Goal: Task Accomplishment & Management: Complete application form

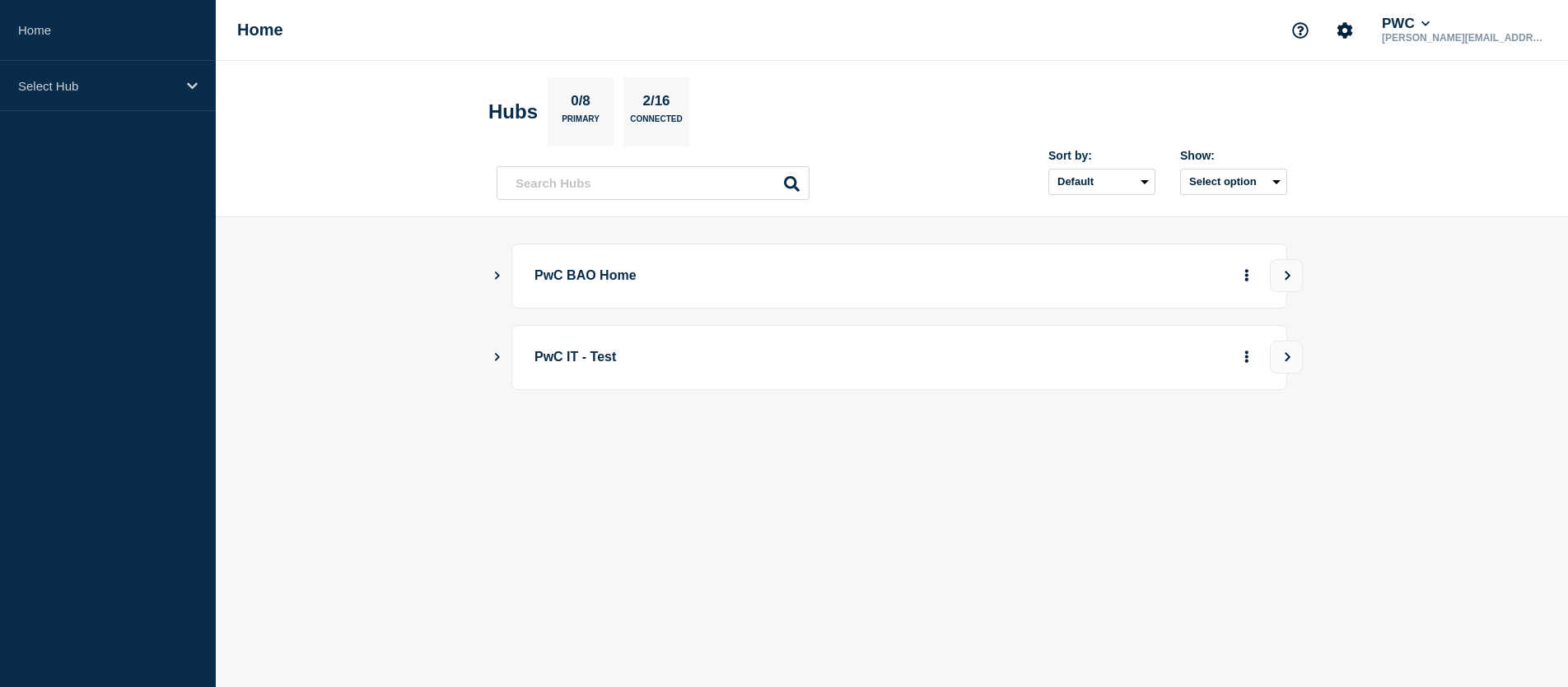
click at [583, 278] on p "PwC BAO Home" at bounding box center [761, 276] width 455 height 30
click at [498, 276] on icon "Show Connected Hubs" at bounding box center [497, 275] width 10 height 8
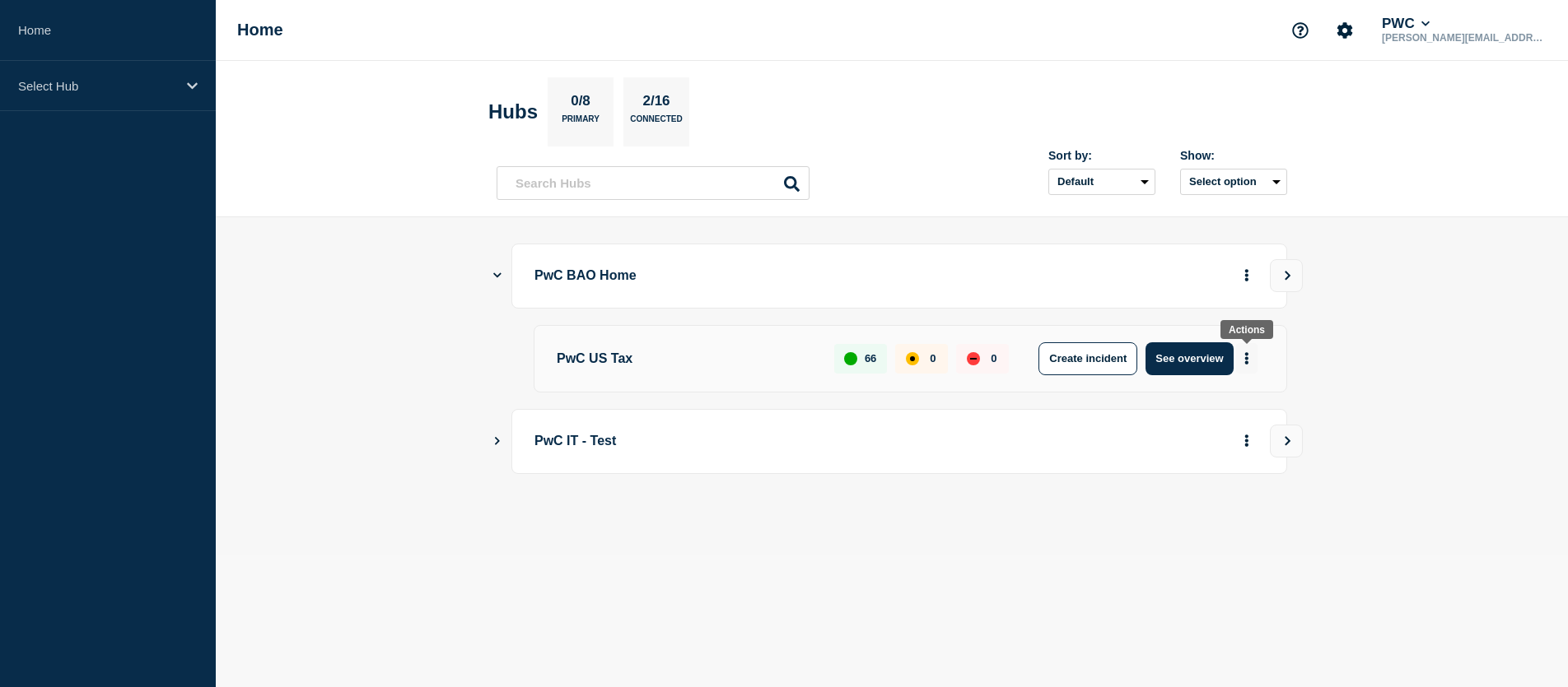
click at [1247, 359] on icon "More actions" at bounding box center [1247, 358] width 4 height 12
click at [1246, 405] on button "Create maintenance" at bounding box center [1240, 407] width 111 height 14
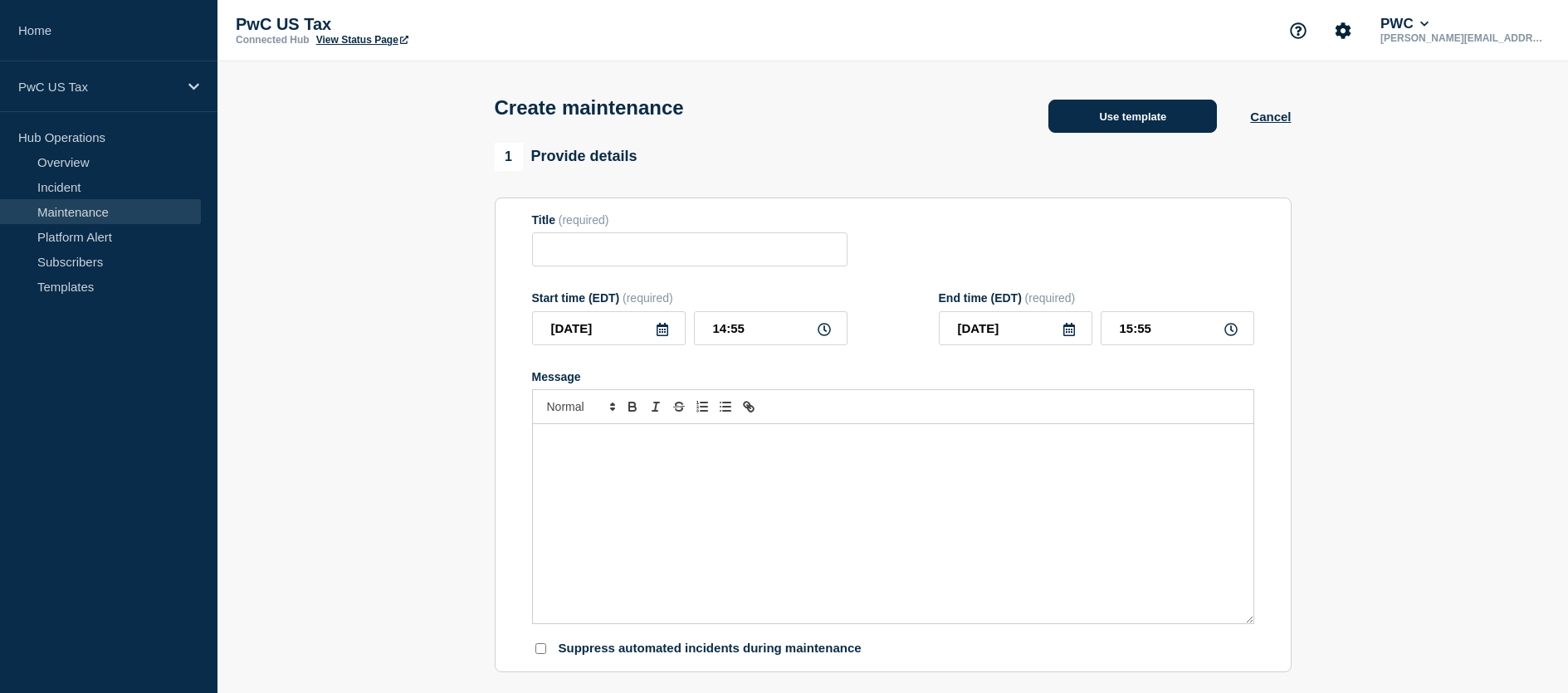
click at [1148, 120] on button "Use template" at bounding box center [1133, 116] width 168 height 33
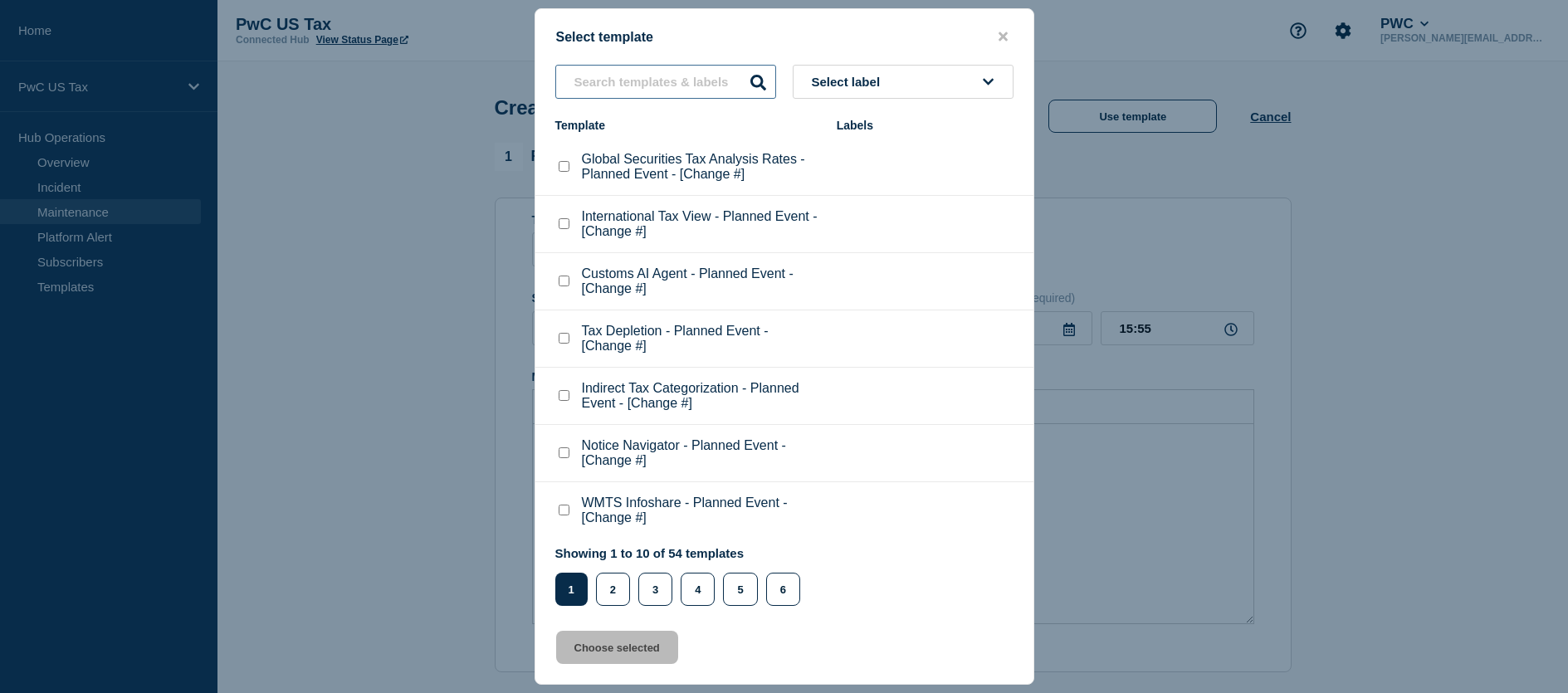
click at [645, 85] on input "text" at bounding box center [665, 81] width 220 height 34
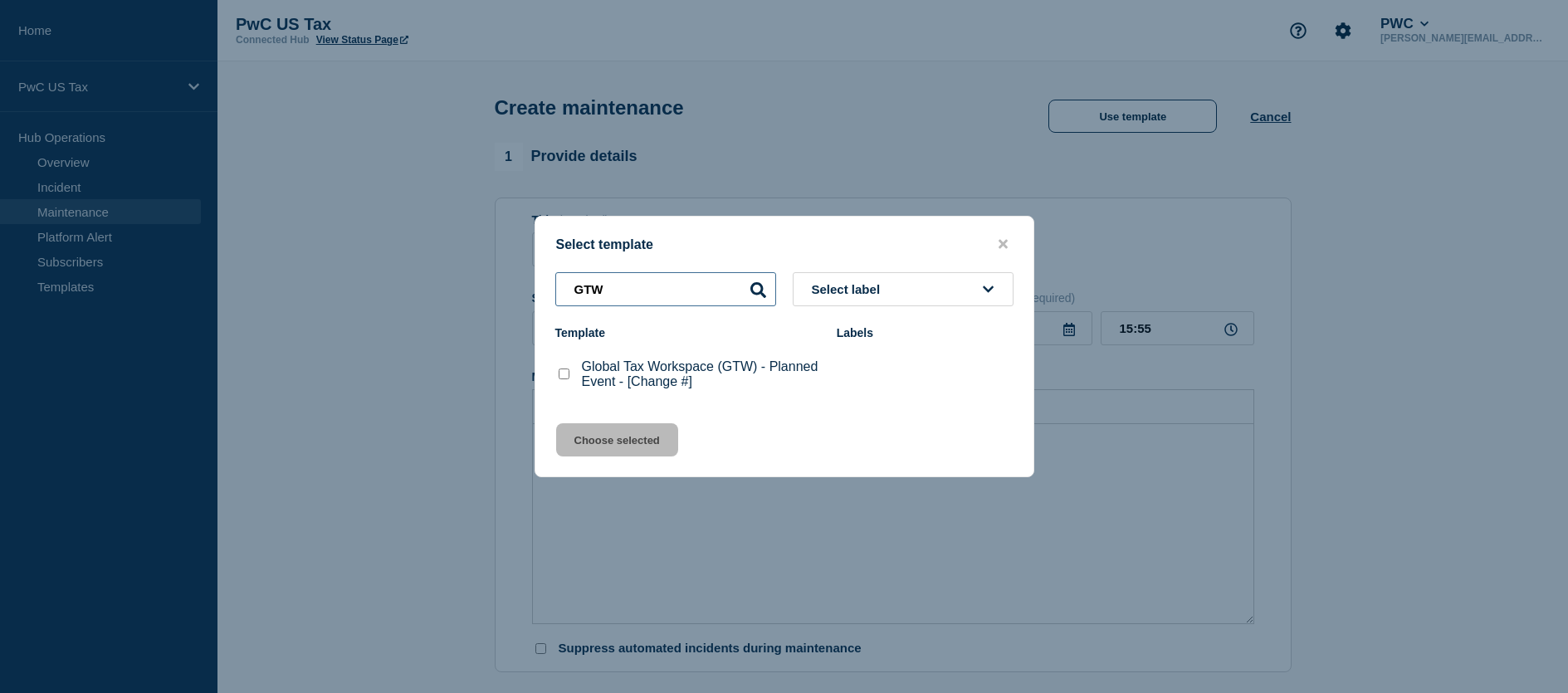
type input "GTW"
click at [563, 377] on checkbox"] "Global Tax Workspace (GTW) - Planned Event - [Change #] checkbox" at bounding box center [563, 373] width 10 height 10
checkbox checkbox"] "true"
click at [612, 439] on button "Choose selected" at bounding box center [617, 439] width 122 height 33
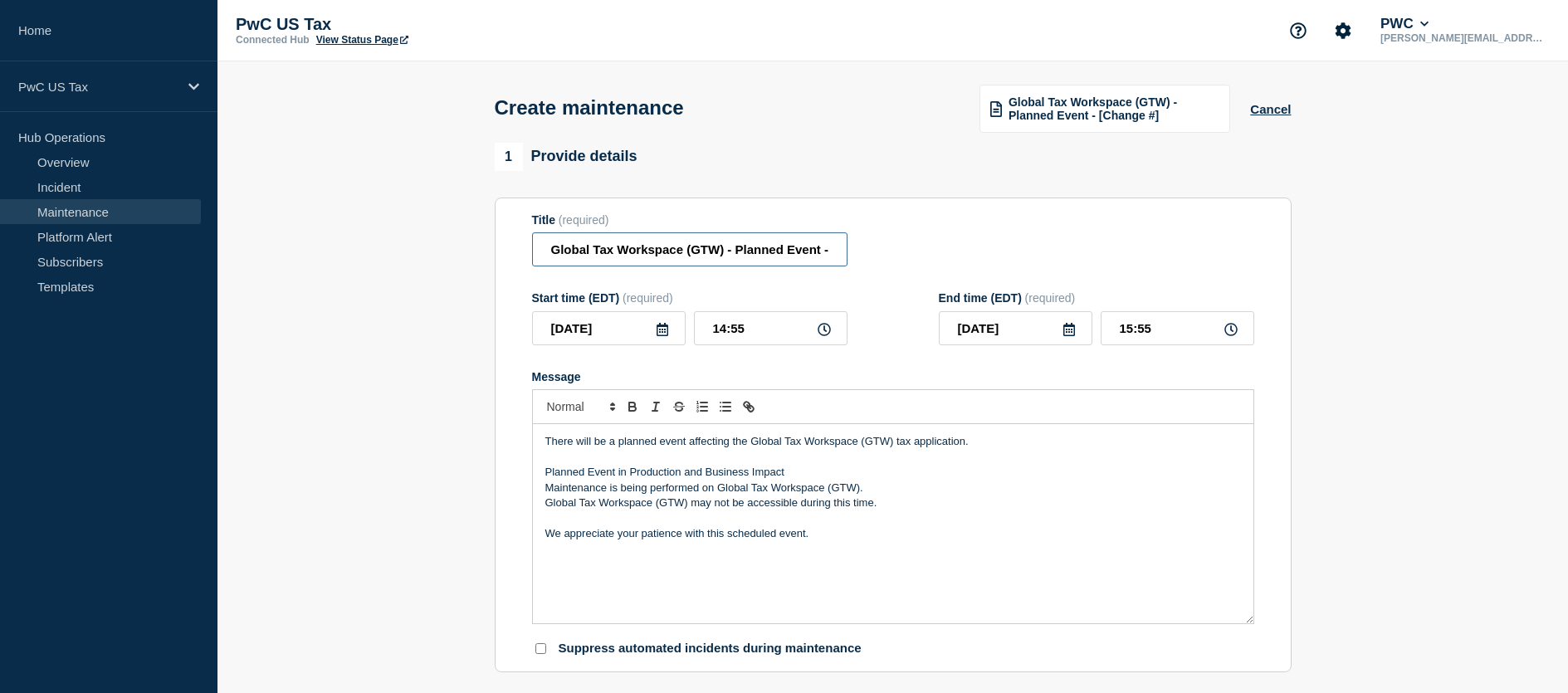
scroll to position [0, 68]
drag, startPoint x: 802, startPoint y: 253, endPoint x: 875, endPoint y: 260, distance: 73.3
click at [875, 260] on div "Title (required) Global Tax Workspace (GTW) - Planned Event - [Change #]" at bounding box center [892, 240] width 722 height 54
click at [831, 255] on input "Global Tax Workspace (GTW) - Planned Event - [Change #]" at bounding box center [689, 250] width 315 height 34
click at [794, 257] on input "Global Tax Workspace (GTW) - Planned Event - [Change #]" at bounding box center [689, 250] width 315 height 34
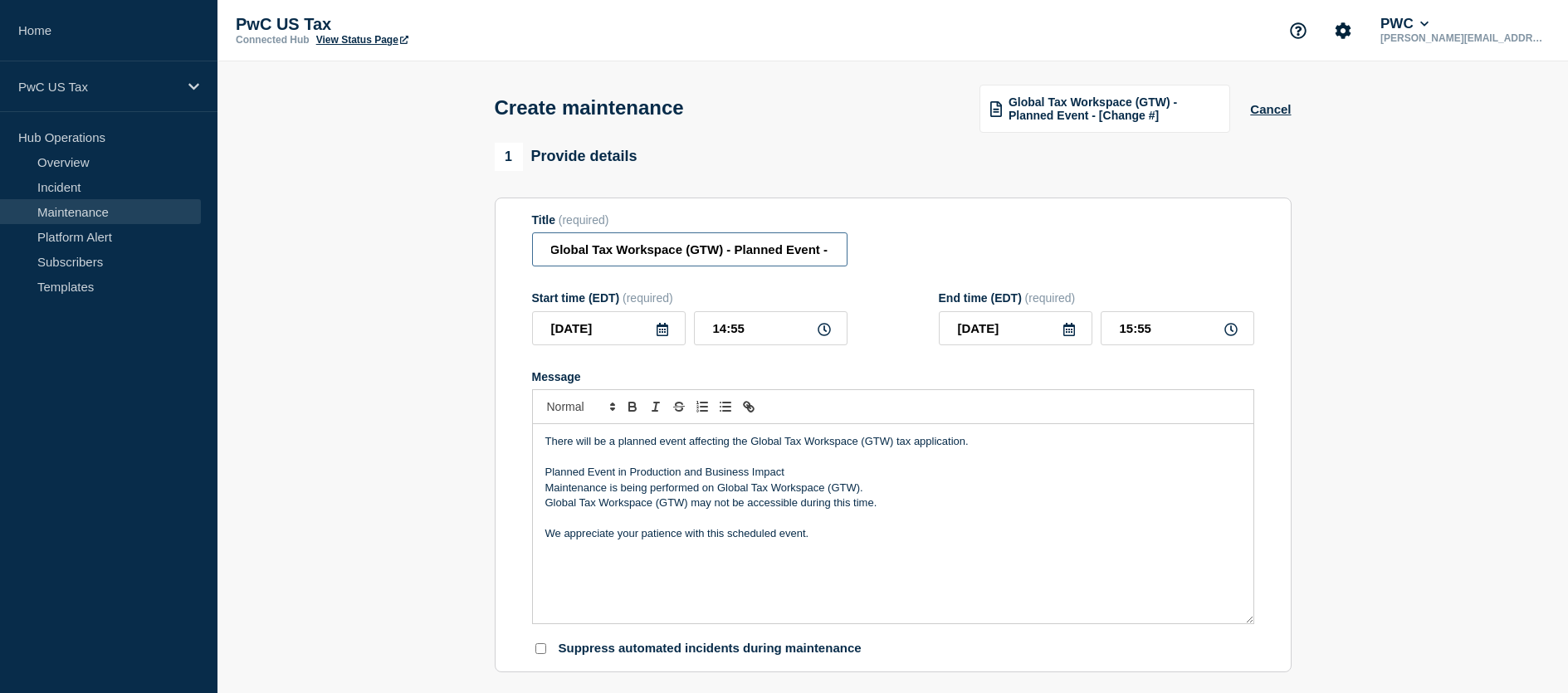
paste input "CHG1540620"
type input "Global Tax Workspace (GTW) - Planned Event - CHG1540620"
click at [1143, 329] on input "15:55" at bounding box center [1177, 329] width 153 height 34
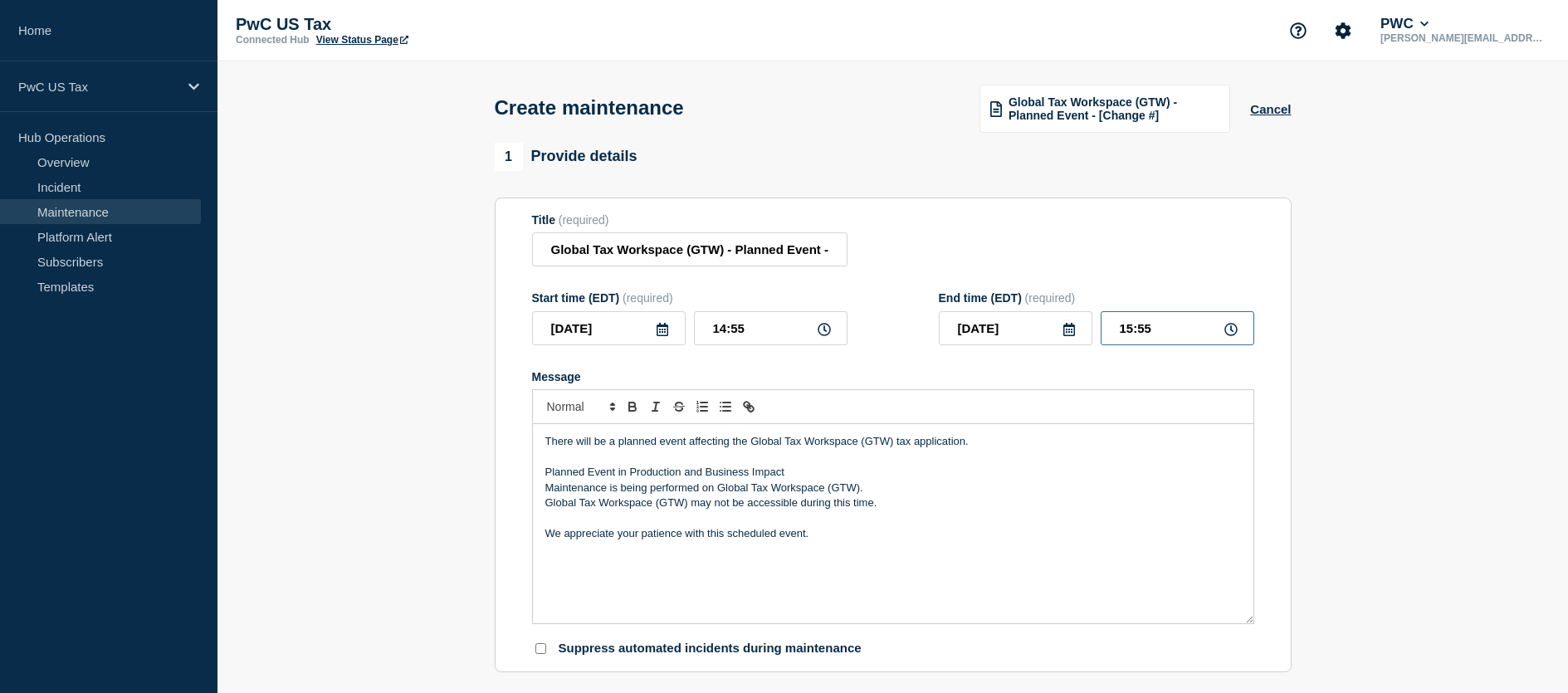
click at [1128, 329] on input "15:55" at bounding box center [1177, 329] width 153 height 34
type input "18:00"
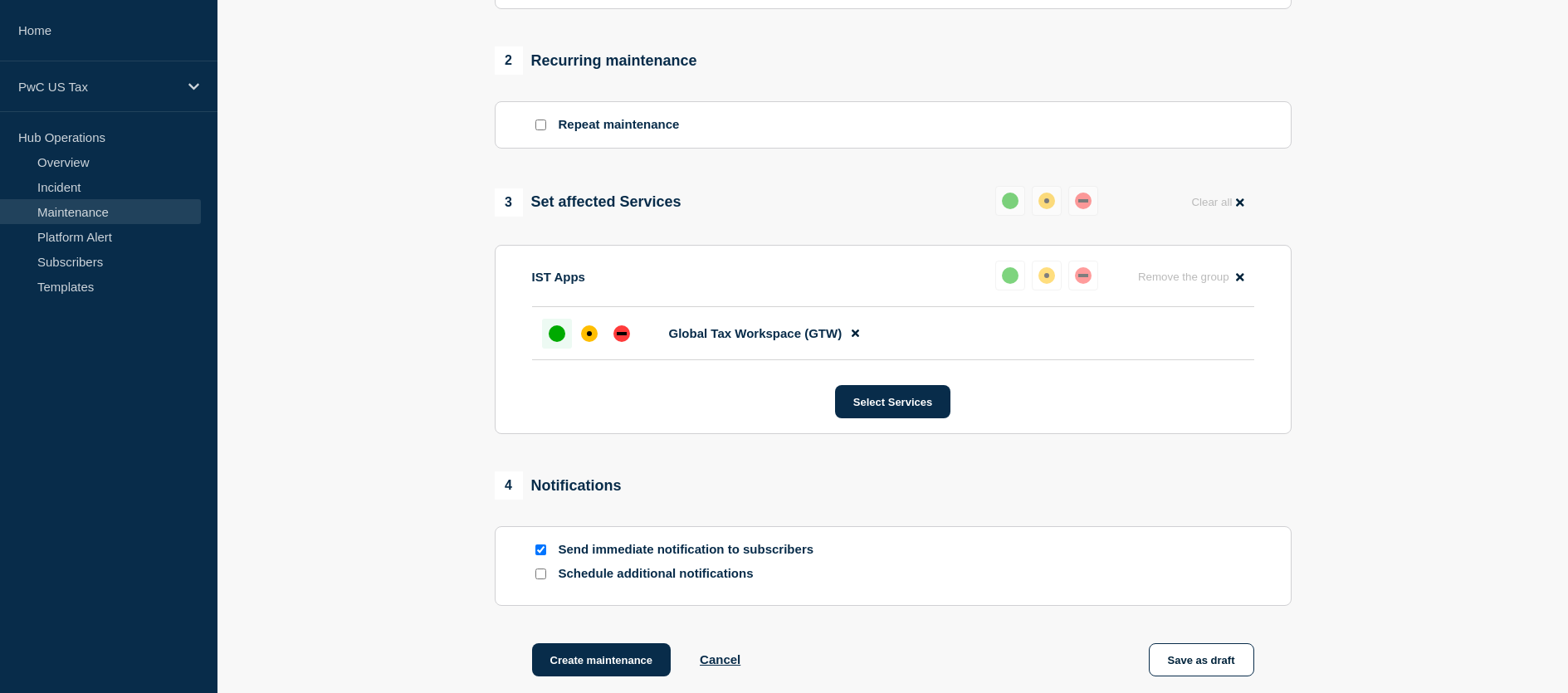
scroll to position [665, 0]
click at [539, 551] on input "Send immediate notification to subscribers" at bounding box center [540, 549] width 10 height 10
checkbox input "false"
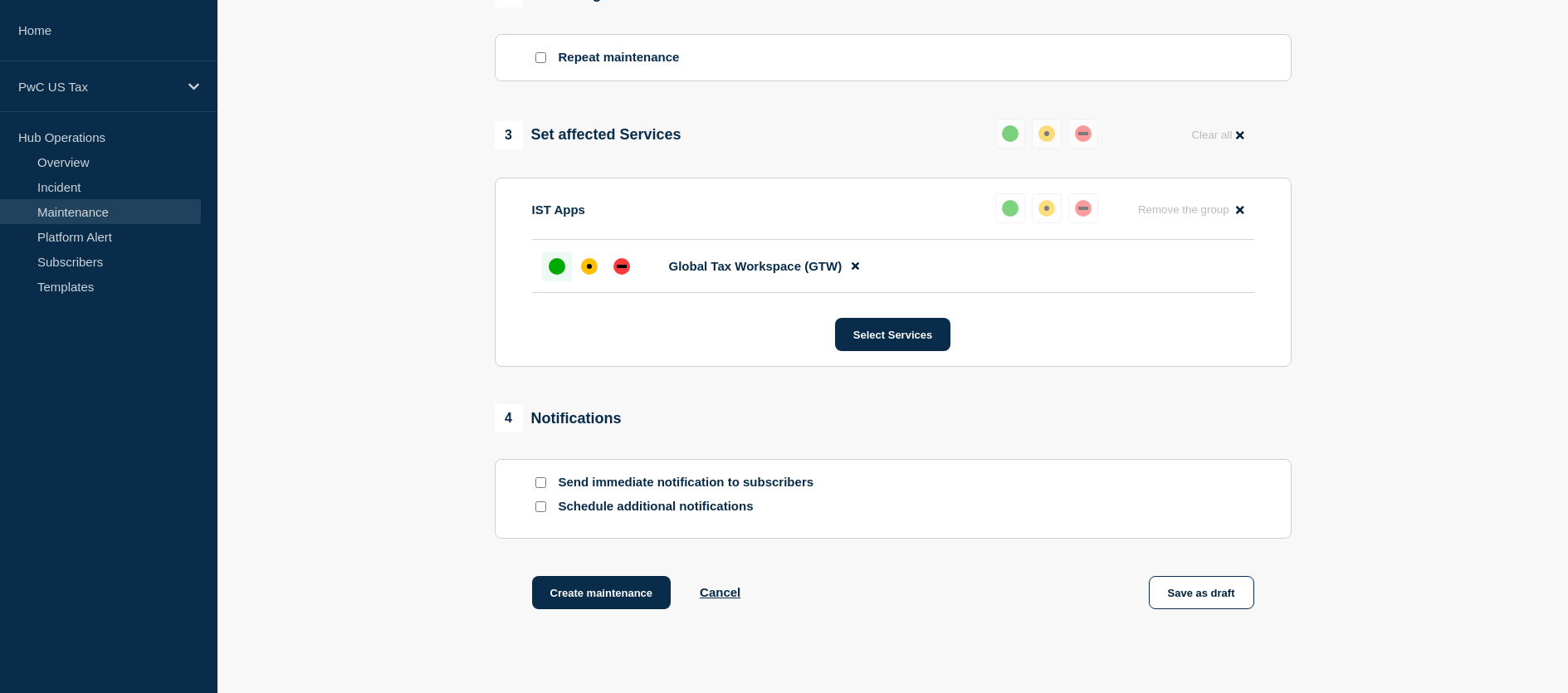
scroll to position [830, 0]
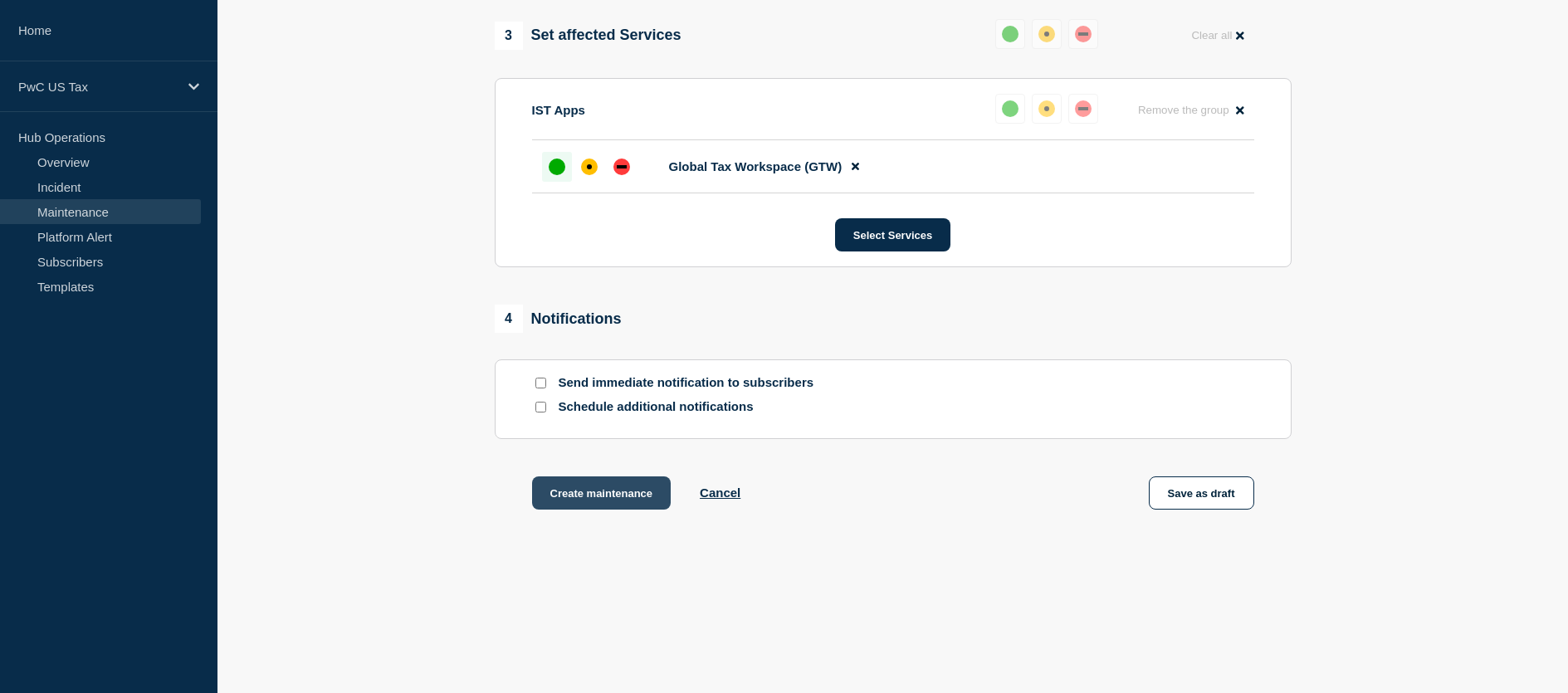
click at [590, 490] on button "Create maintenance" at bounding box center [601, 493] width 139 height 33
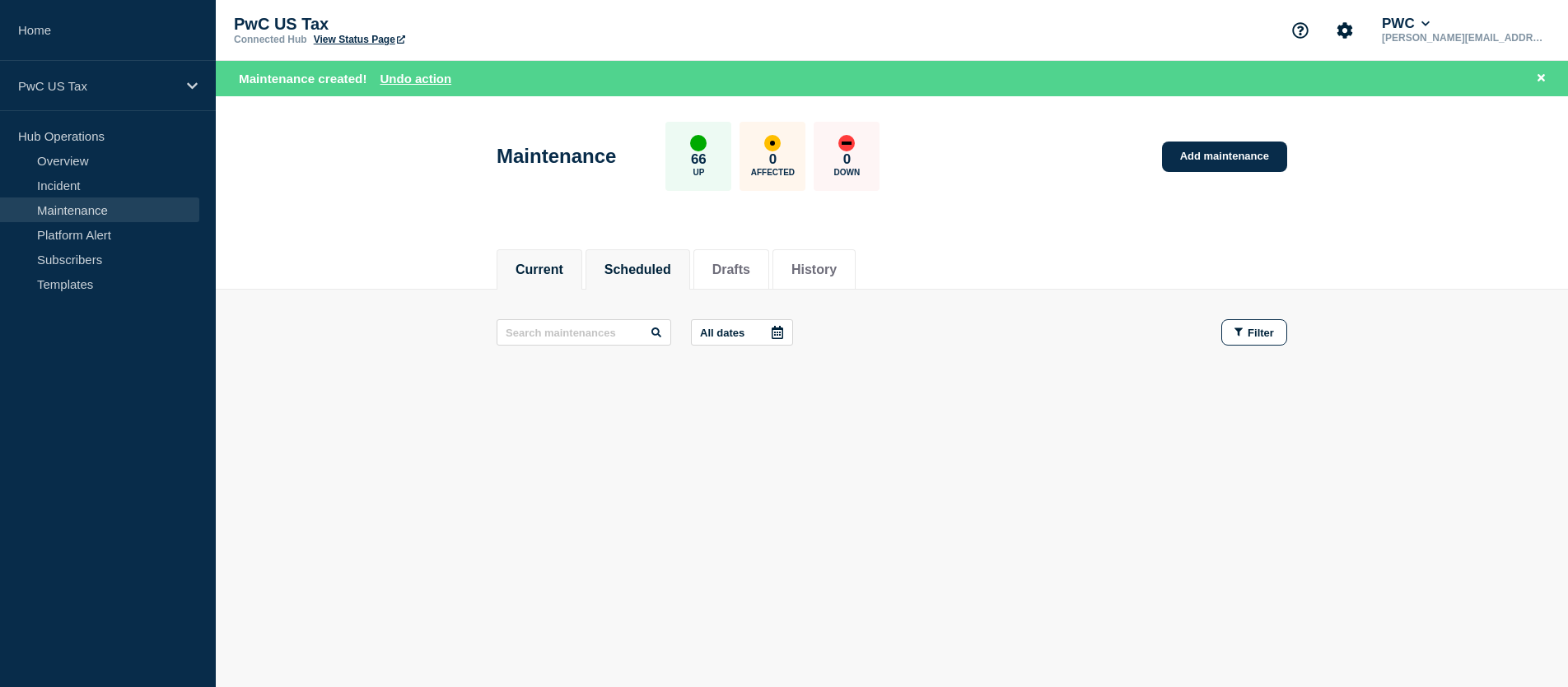
click at [644, 267] on button "Scheduled" at bounding box center [638, 270] width 67 height 15
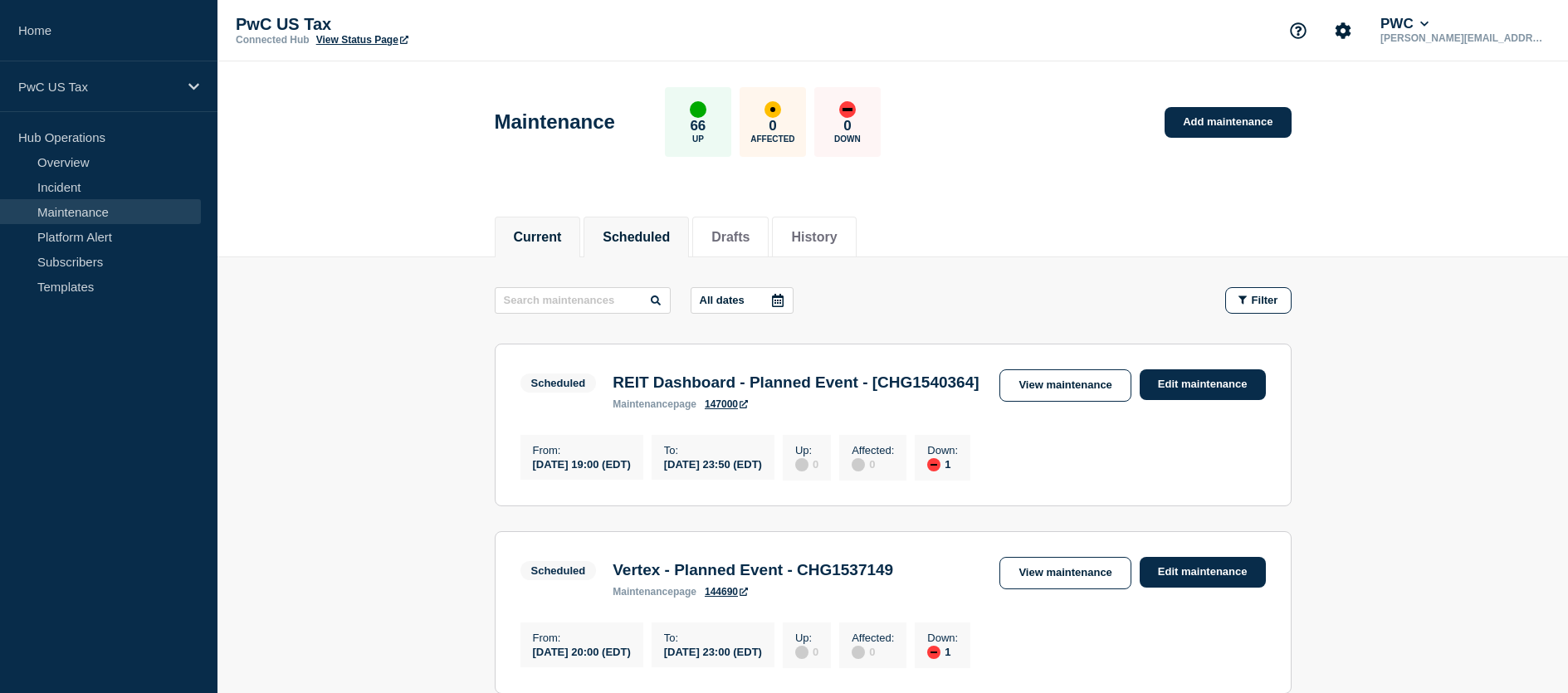
click at [541, 236] on button "Current" at bounding box center [537, 238] width 48 height 15
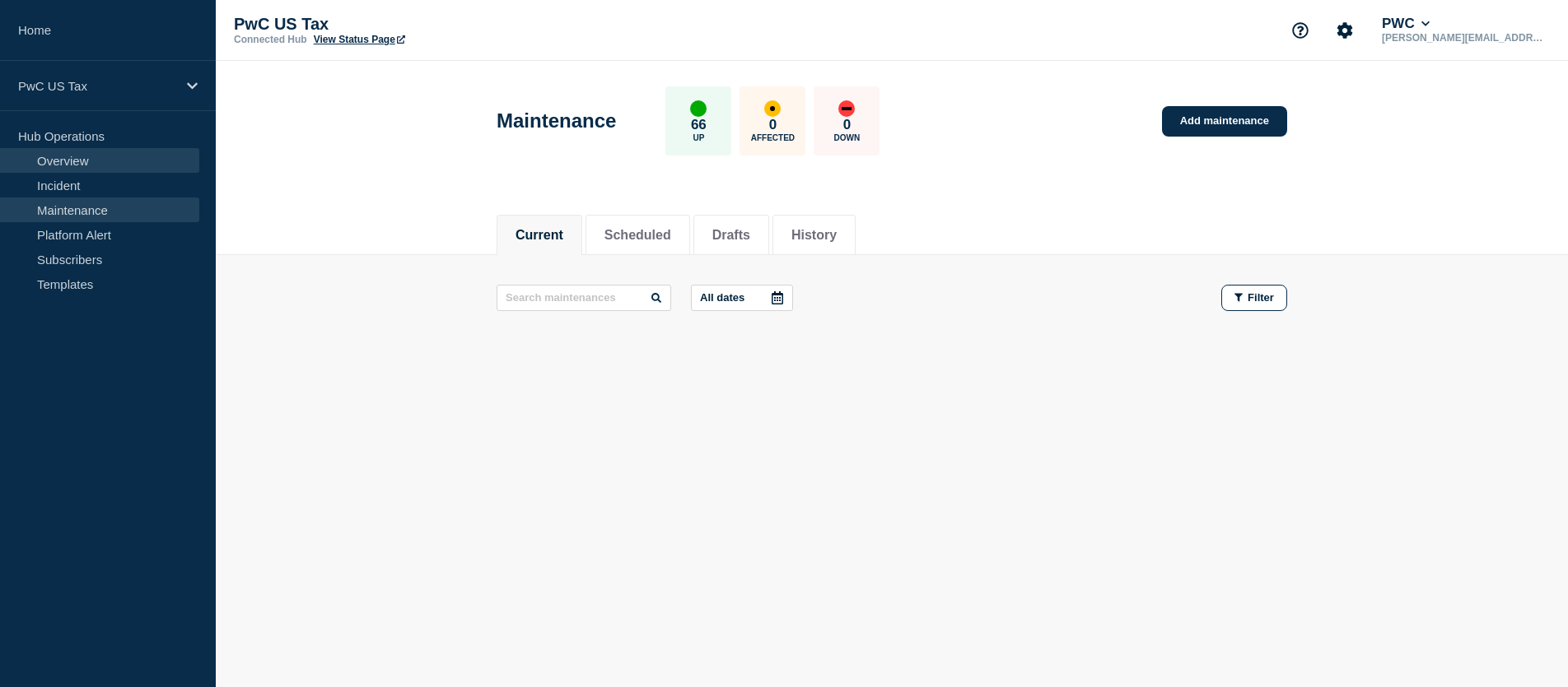
click at [60, 163] on link "Overview" at bounding box center [100, 160] width 199 height 24
